Goal: Communication & Community: Answer question/provide support

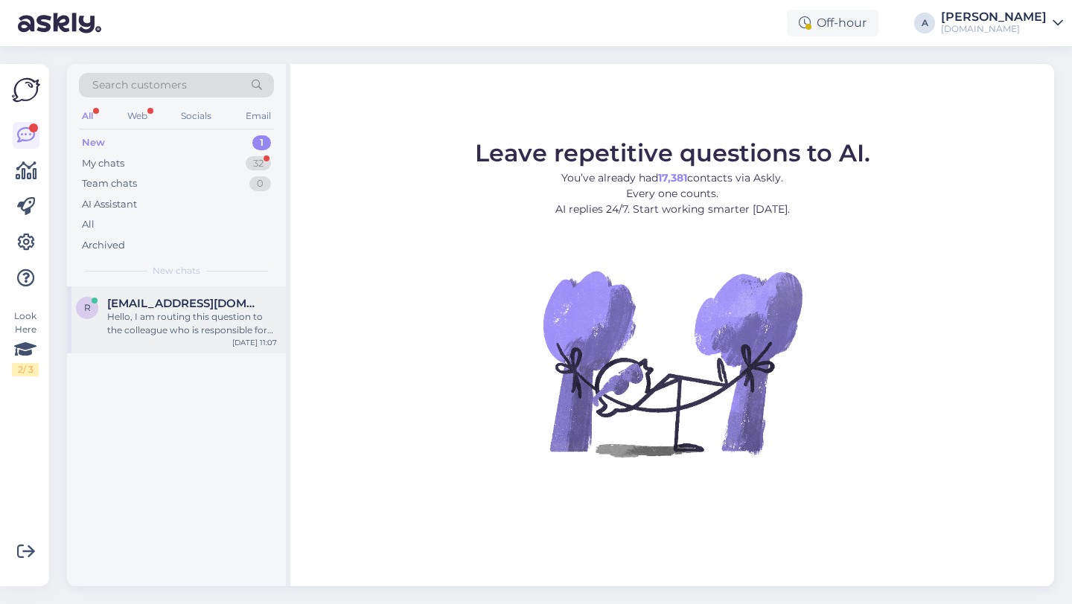
click at [183, 327] on div "Hello, I am routing this question to the colleague who is responsible for this …" at bounding box center [192, 323] width 170 height 27
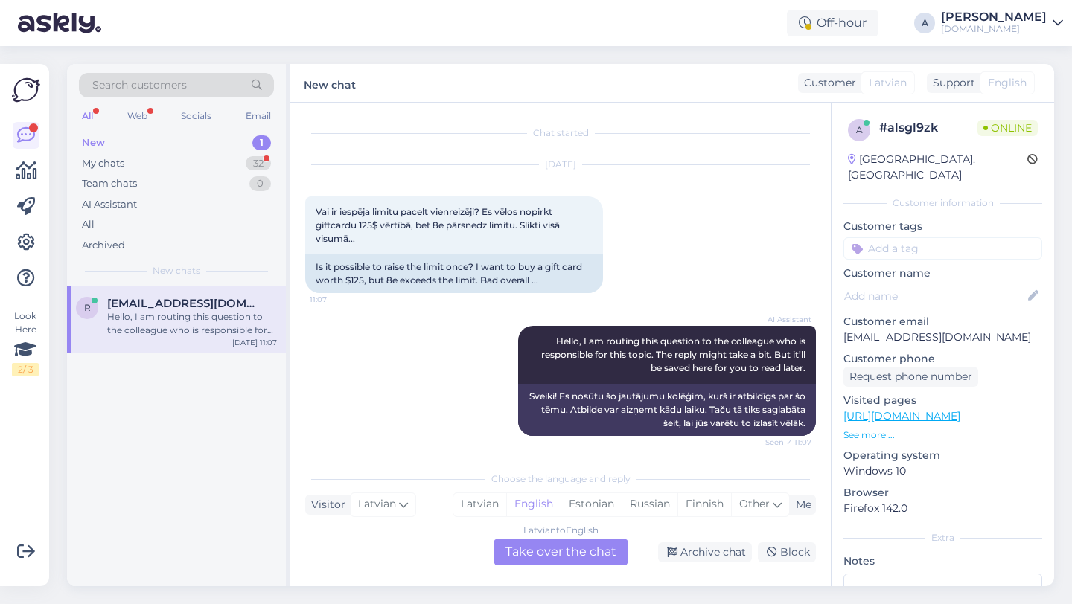
scroll to position [2, 0]
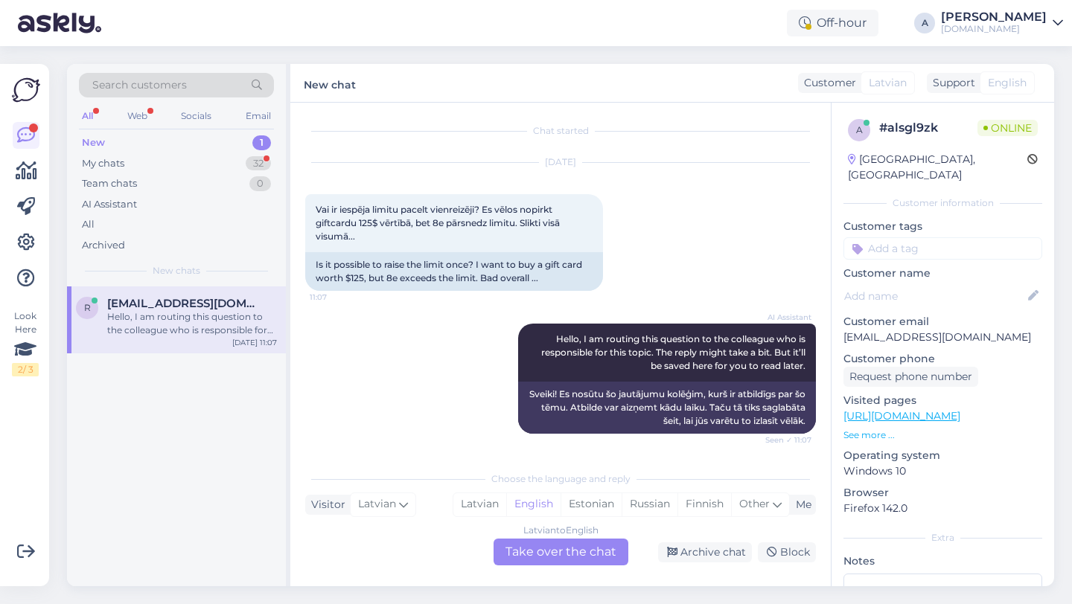
click at [534, 543] on div "Latvian to English Take over the chat" at bounding box center [560, 552] width 135 height 27
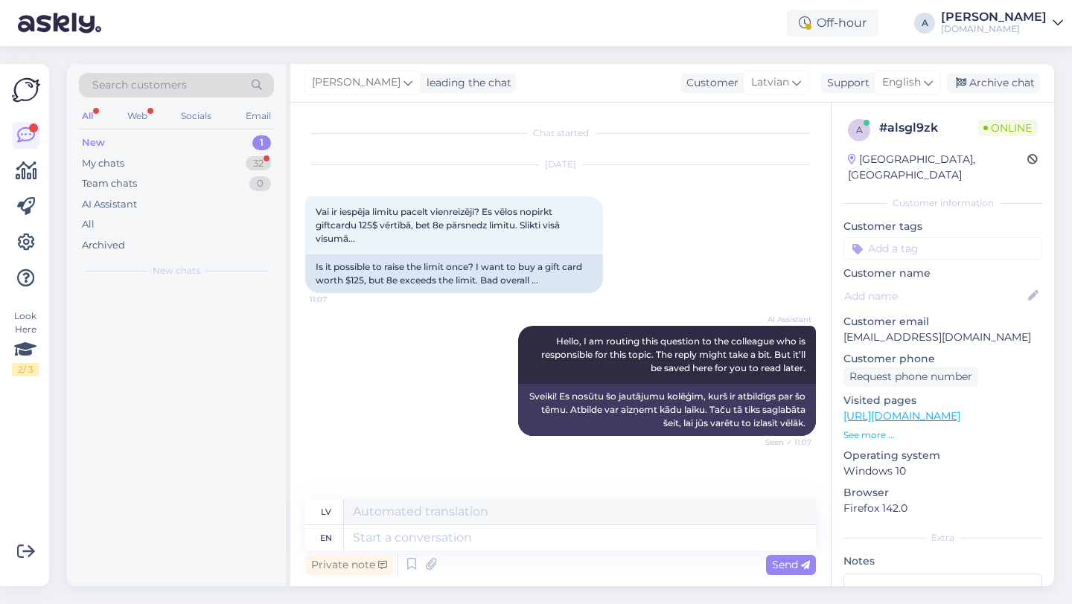
scroll to position [0, 0]
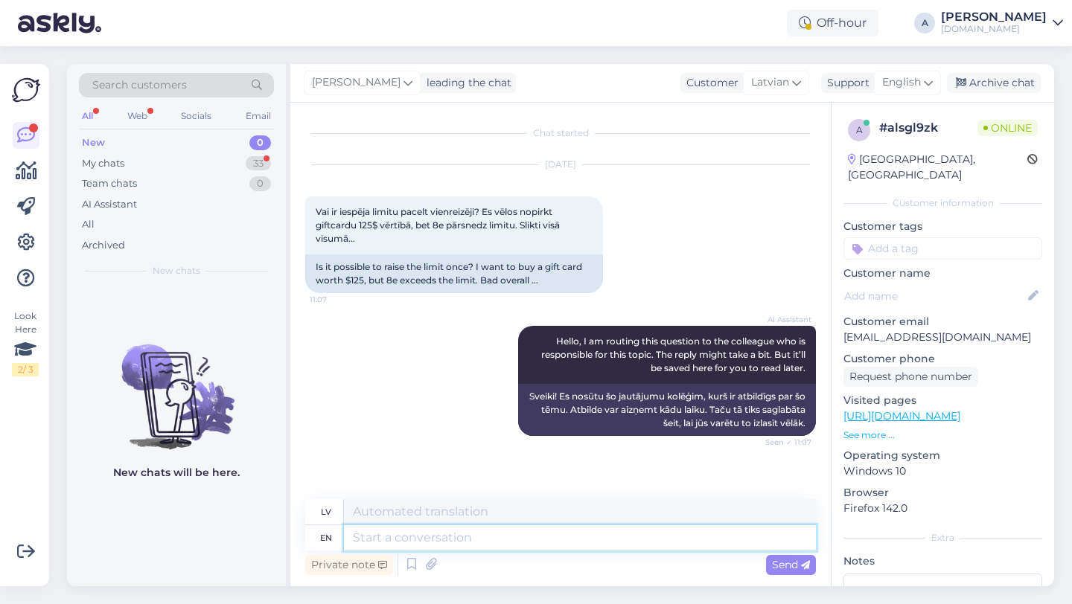
click at [495, 538] on textarea at bounding box center [580, 537] width 472 height 25
type textarea "Hey th"
type textarea "Hei"
type textarea "Hey there!"
type textarea "Sveiki!"
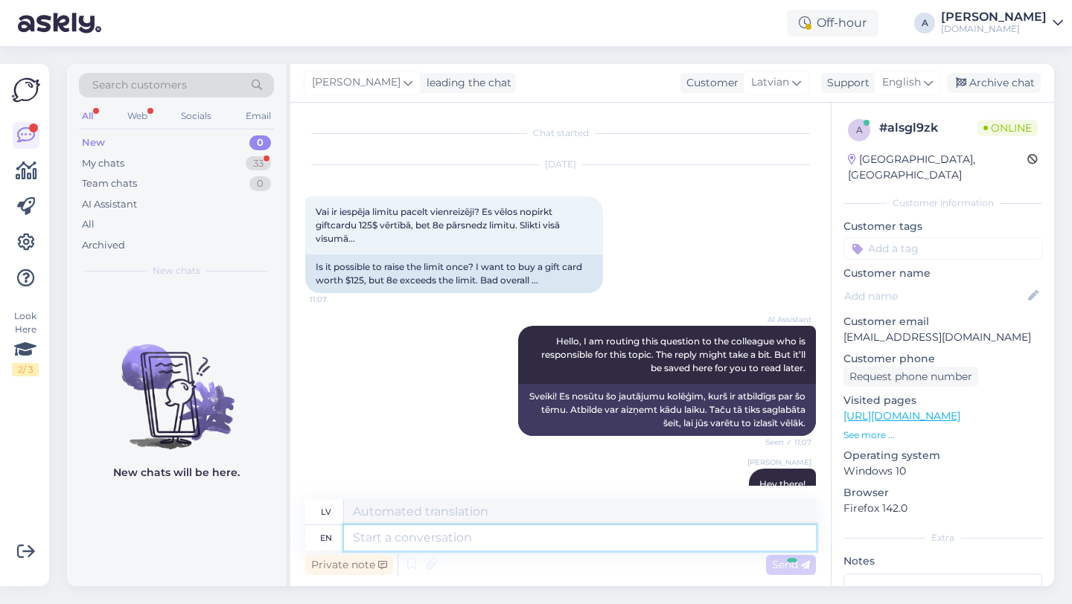
scroll to position [56, 0]
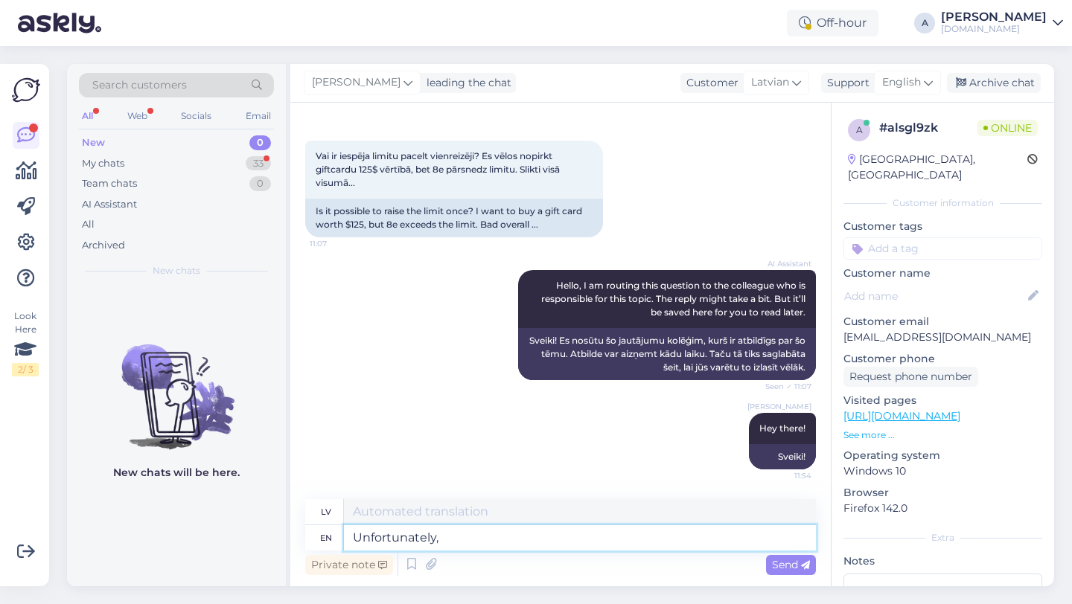
type textarea "Unfortunately,"
type textarea "Diemžēl,"
type textarea "Unfortunately, is not"
type textarea "Diemžēl, ir"
type textarea "Unfortunately, is not po"
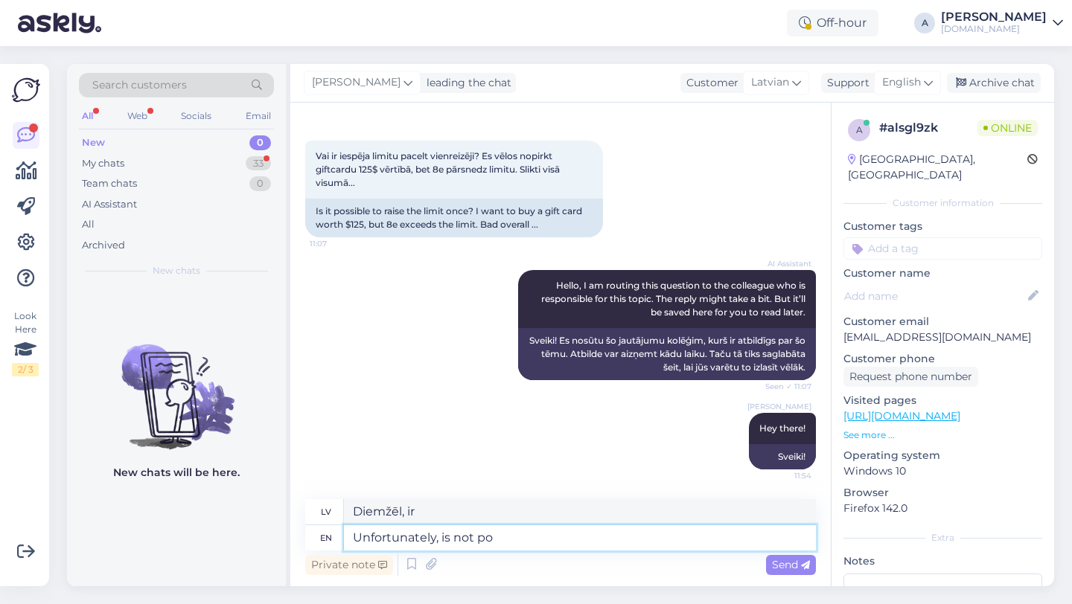
type textarea "Diemžēl, nav"
type textarea "Unfortunately, is not possible."
type textarea "Diemžēl, nav iespējams."
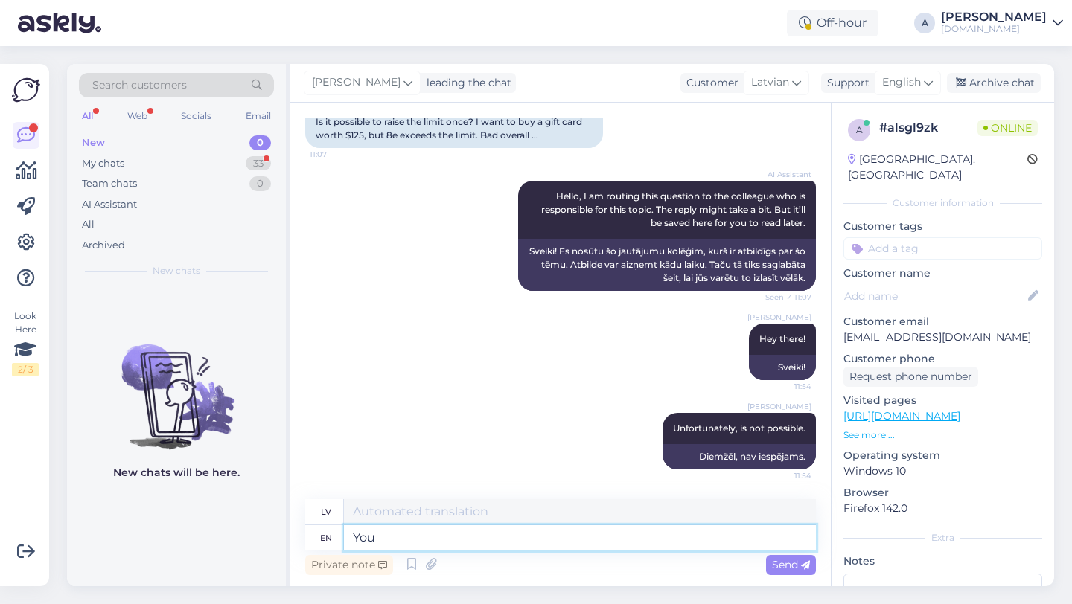
type textarea "You"
type textarea "Tu"
type textarea "Y"
type textarea "I c"
type textarea "Es"
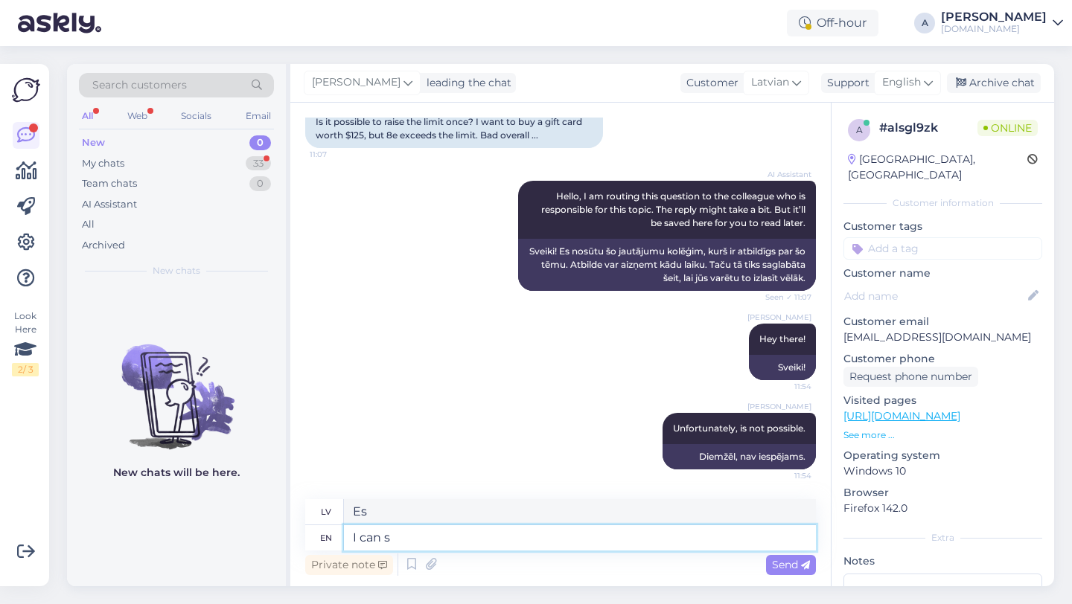
type textarea "I can"
type textarea "Es varu"
type textarea "I canse you e"
type textarea "Es [PERSON_NAME]"
type textarea "I canse you exeeded t"
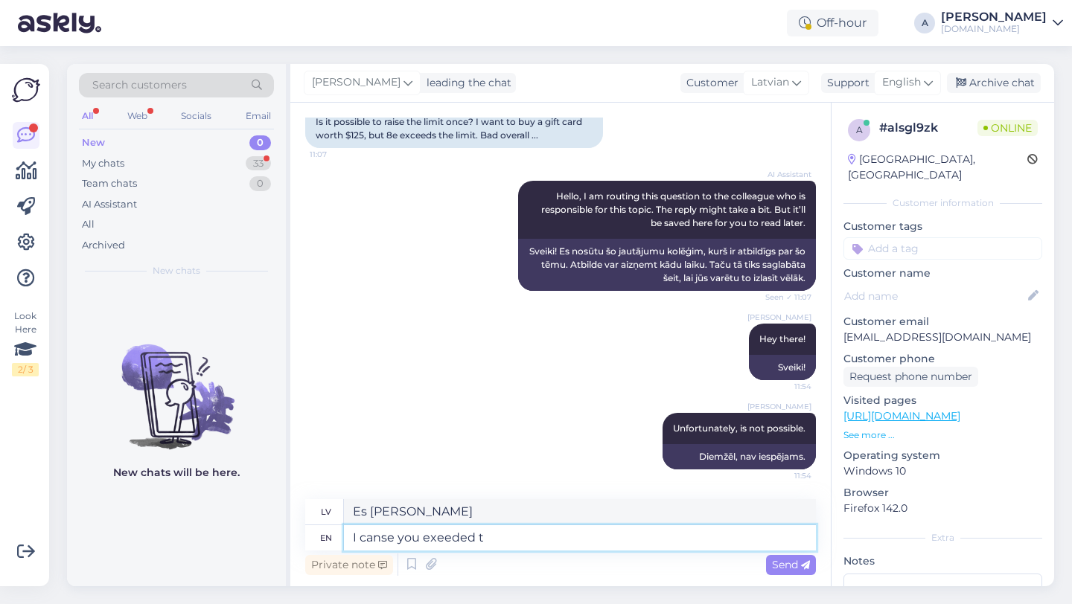
type textarea "Es varu teikt, ka jūs pārsniedzāt cerības."
type textarea "I canse you exeeded the l"
type textarea "Es varu teikt, ka jūs pārsniedzāt"
type textarea "I canse you exeeded the limit you shoul"
type textarea "Es varu teikt, ka jūs pārsniedzāt robežu"
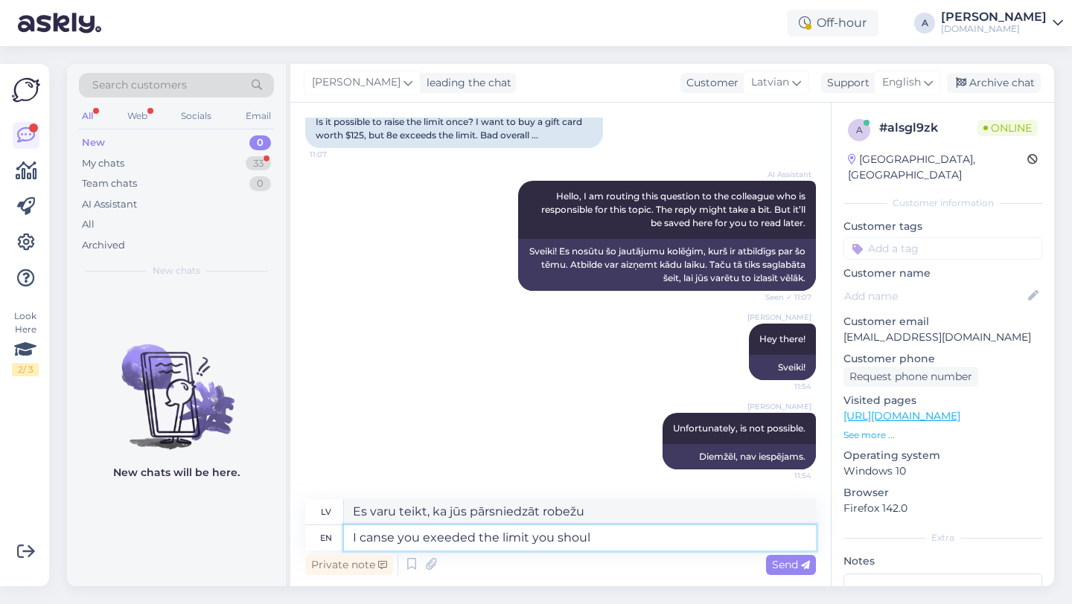
type textarea "I canse you exeeded the limit you shoul w"
type textarea "Es varu teikt, ka jūs pārsniedzāt robežu, kas jums būtu jāizdara"
type textarea "I canse you exeeded the limit you shoul wait"
type textarea "Es varu teikt, ka jūs pārsniedzāt robežu, jums vajadzētu gaidīt."
type textarea "I canse you exeeded the limit you shoul wait 24"
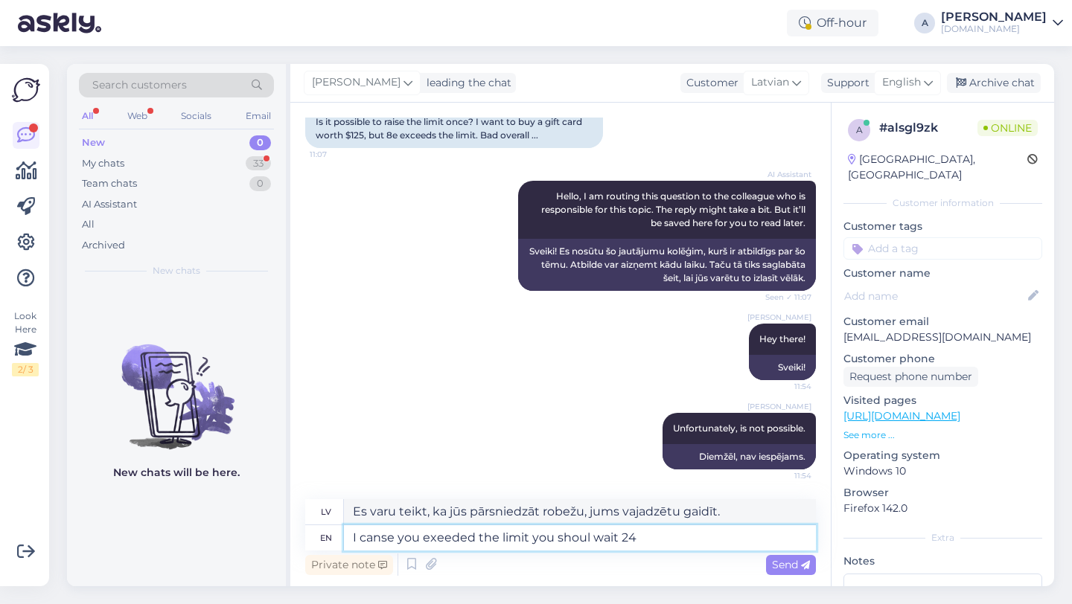
type textarea "Es varu teikt, ka jūs pārsniedzāt ierobežojumu, jums vajadzētu gaidīt 24 stunda…"
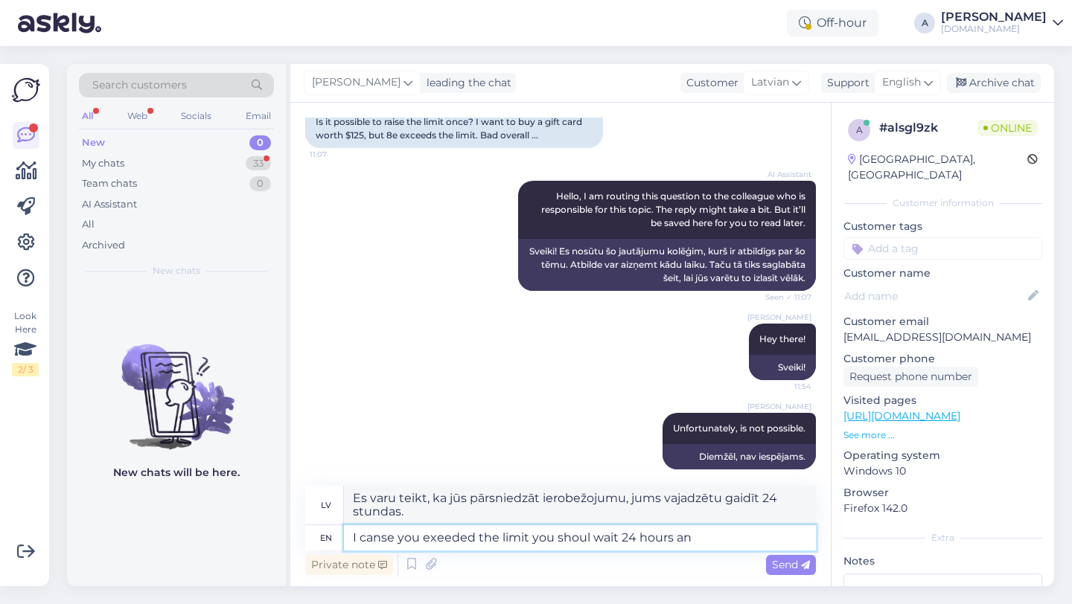
type textarea "I canse you exeeded the limit you shoul wait 24 hours and"
type textarea "Es varu teikt, ka esat pārsniedzis limitu, jums vajadzētu gaidīt 24 stundas."
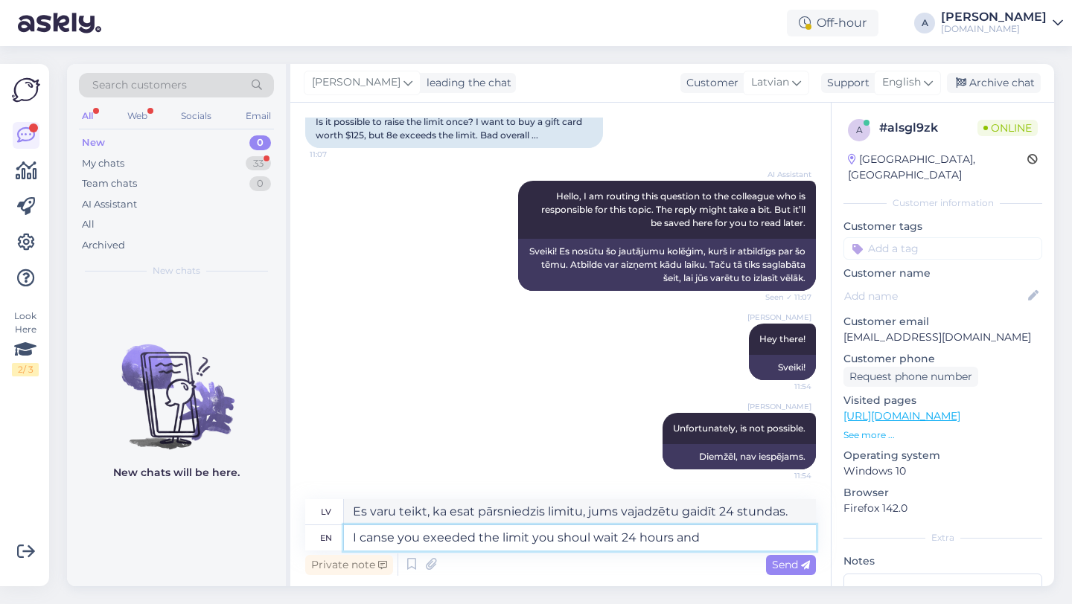
type textarea "I canse you exeeded the limit you shoul wait 24 hours and t"
type textarea "Es varu teikt, ka esat pārsniedzis limitu, jums vajadzētu gaidīt 24 stundas un"
type textarea "I canse you exeeded the limit you shoul wait 24 hours and then"
type textarea "Es varu teikt, ka esat pārsniedzis limitu, jums vajadzētu gaidīt 24 stundas un …"
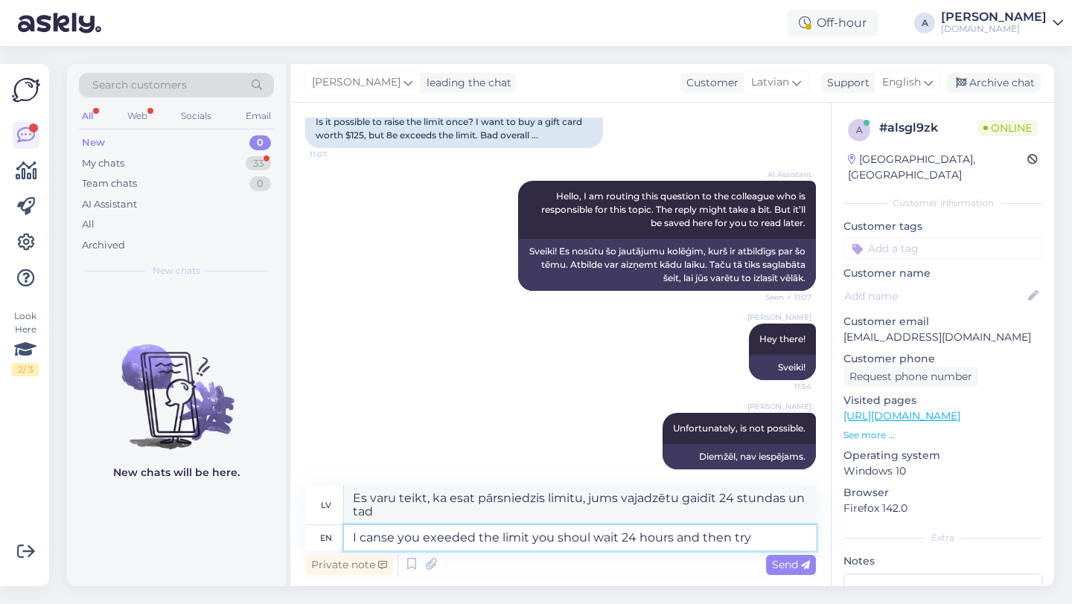
type textarea "I canse you exeeded the limit you shoul wait 24 hours and then try a"
type textarea "Es varu teikt, ka esat pārsniedzis limitu, jums vajadzētu nogaidīt 24 stundas u…"
type textarea "I canse you exeeded the limit you shoul wait 24 hours and then try aga"
type textarea "Es varu teikt, ka esat pārsniedzis limitu, jums vajadzētu nogaidīt 24 stundas u…"
click at [587, 536] on textarea "I canse you exeeded the limit you shoul wait 24 hours and then try again." at bounding box center [580, 537] width 472 height 25
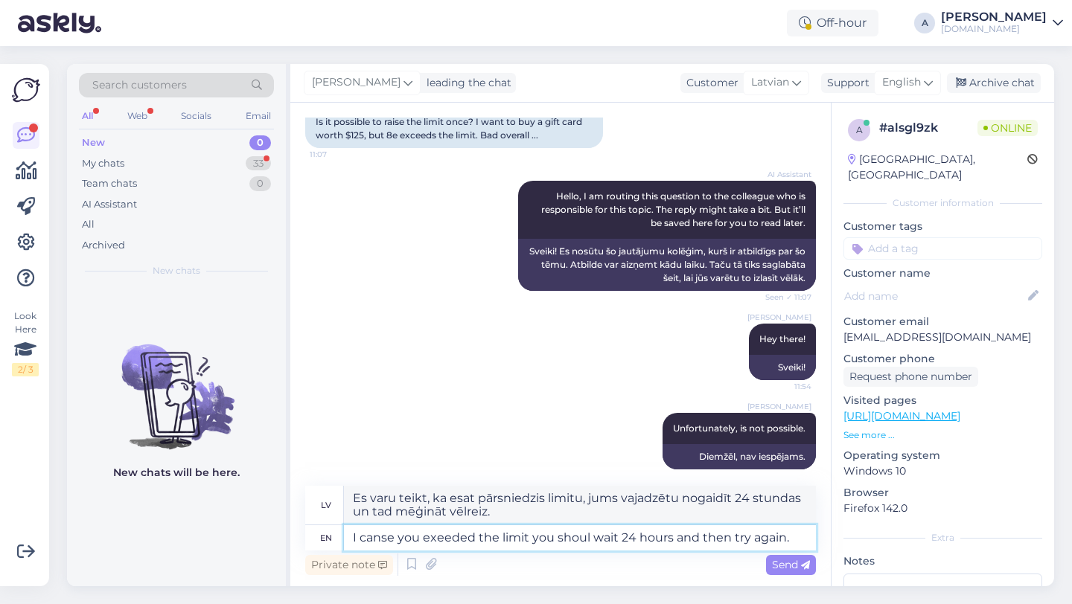
type textarea "I canse you exeeded the limit you should wait 24 hours and then try again."
type textarea "Es varu teikt, ka esat pārsniedzis ierobežojumu, jums vajadzētu nogaidīt 24 stu…"
click at [444, 537] on textarea "I canse you exeeded the limit you should wait 24 hours and then try again." at bounding box center [580, 537] width 472 height 25
type textarea "I canse you exeded the limit you should wait 24 hours and then try again."
type textarea "Ja esat pārsniedzis limitu, jums vajadzētu nogaidīt 24 stundas un tad mēģināt v…"
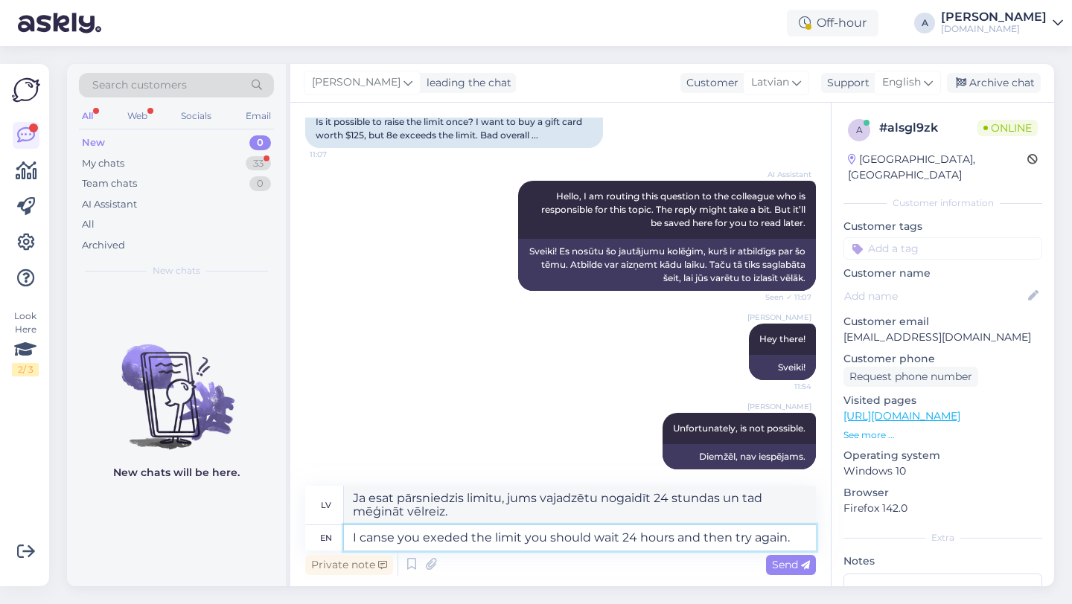
click at [382, 540] on textarea "I canse you exeded the limit you should wait 24 hours and then try again." at bounding box center [580, 537] width 472 height 25
type textarea "I case you exeded the limit you should wait 24 hours and then try again."
type textarea "Ja esat pārsniedzis limitu, jums jāgaida 24 stundas un tad mēģiniet vēlreiz."
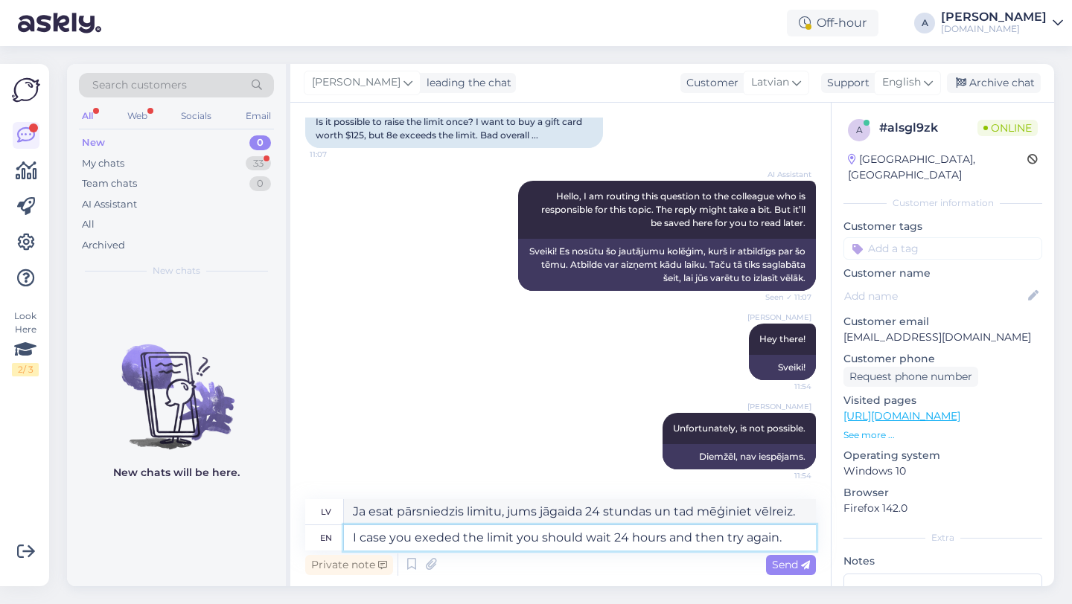
click at [435, 535] on textarea "I case you exeded the limit you should wait 24 hours and then try again." at bounding box center [580, 537] width 472 height 25
click at [436, 537] on textarea "I case you exeded the limit you should wait 24 hours and then try again." at bounding box center [580, 537] width 472 height 25
type textarea "I case you exeeded the limit you should wait 24 hours and then try again."
type textarea "Ja esat pārsniedzis limitu, jums jāgaida 24 stundas un pēc tam mēģiniet vēlreiz."
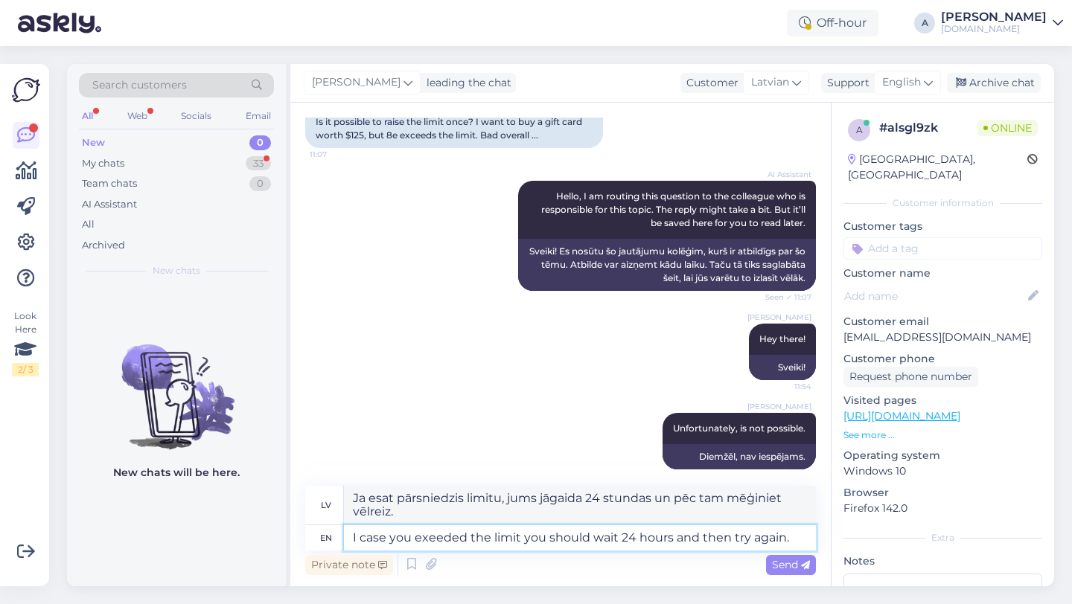
click at [480, 534] on textarea "I case you exeeded the limit you should wait 24 hours and then try again." at bounding box center [580, 537] width 472 height 25
type textarea "I case you exceeded the limit you should wait 24 hours and then try again."
click at [787, 568] on span "Send" at bounding box center [791, 564] width 38 height 13
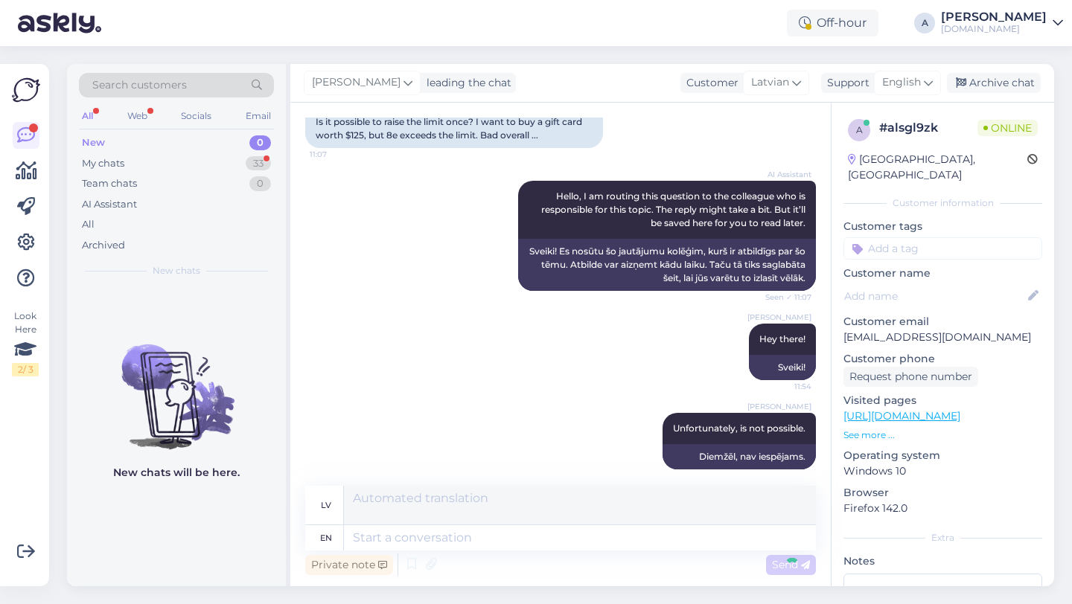
scroll to position [261, 0]
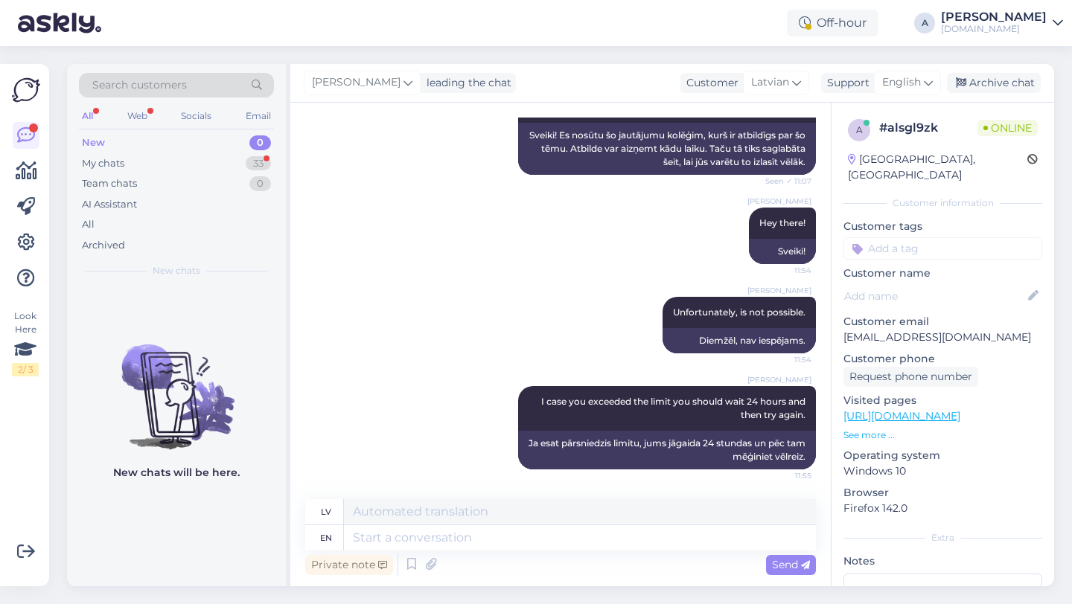
click at [876, 237] on input at bounding box center [942, 248] width 199 height 22
type input "other"
click at [937, 281] on div "Other" at bounding box center [921, 288] width 41 height 15
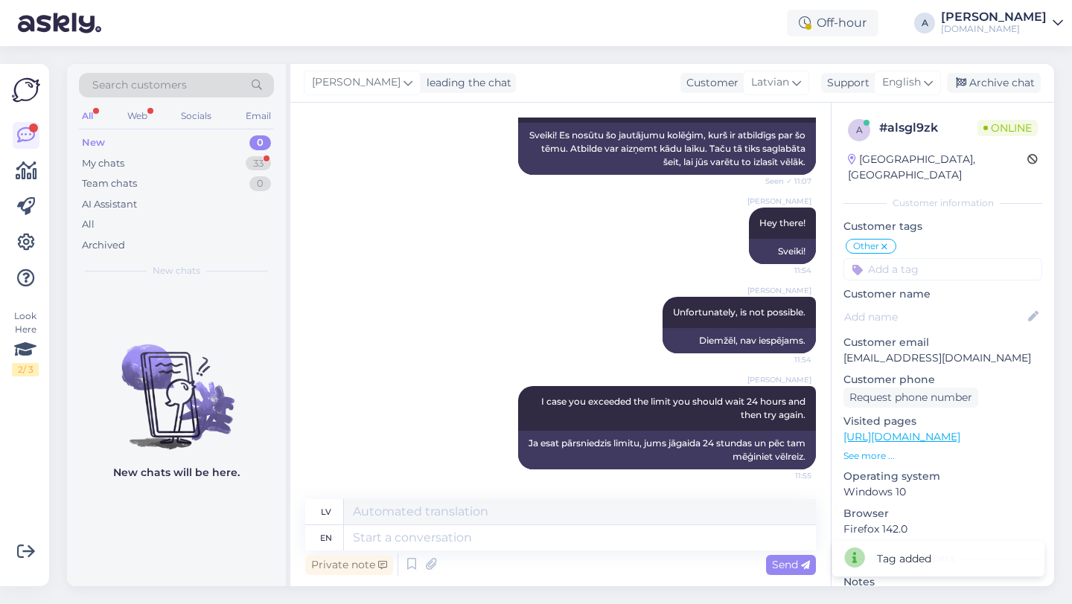
click at [232, 150] on div "New 0" at bounding box center [176, 142] width 195 height 21
